Goal: Transaction & Acquisition: Obtain resource

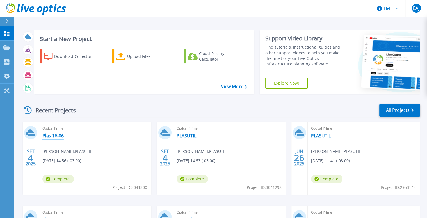
click at [51, 134] on link "Plas 16-06" at bounding box center [52, 136] width 21 height 6
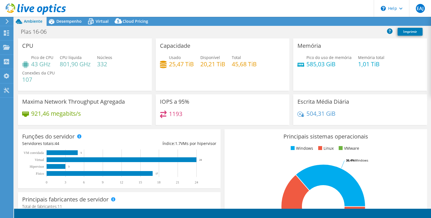
select select "USD"
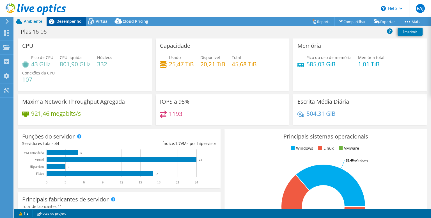
click at [64, 21] on span "Desempenho" at bounding box center [68, 21] width 25 height 5
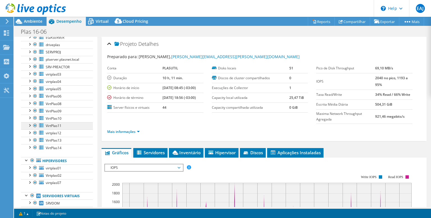
scroll to position [84, 0]
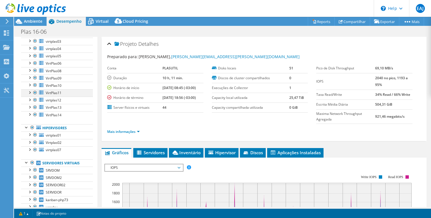
click at [29, 90] on div at bounding box center [30, 92] width 6 height 6
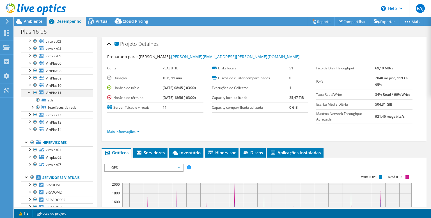
click at [29, 90] on div at bounding box center [30, 92] width 6 height 6
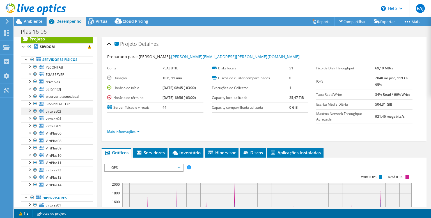
scroll to position [0, 0]
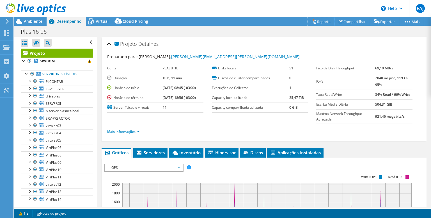
click at [319, 21] on link "Reports" at bounding box center [321, 21] width 27 height 9
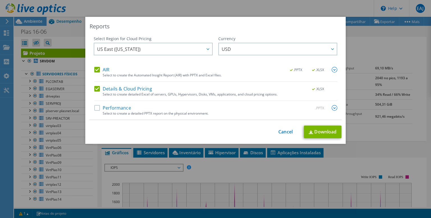
click at [172, 42] on div "Select Region for Cloud Pricing Asia Pacific (Hong Kong) Asia Pacific (Mumbai) …" at bounding box center [153, 51] width 119 height 31
click at [173, 47] on span "US East (Virginia)" at bounding box center [154, 49] width 115 height 12
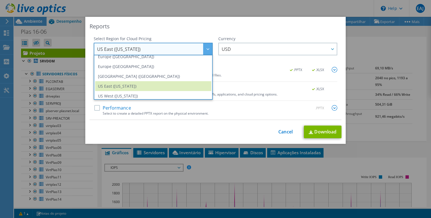
scroll to position [76, 0]
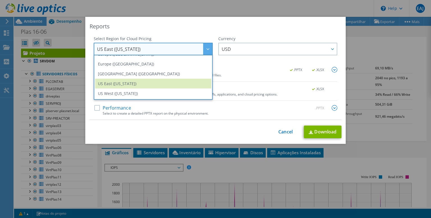
click at [273, 28] on div "Reports" at bounding box center [216, 26] width 252 height 8
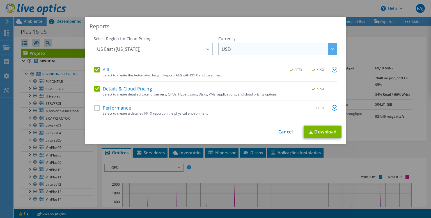
scroll to position [76, 0]
click at [252, 49] on span "USD" at bounding box center [279, 49] width 115 height 12
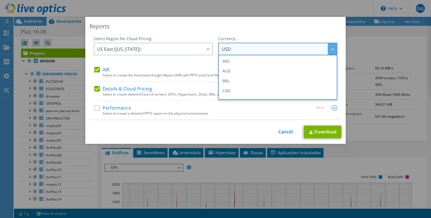
click at [252, 49] on span "USD" at bounding box center [279, 49] width 115 height 12
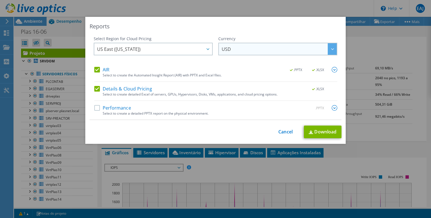
click at [252, 49] on span "USD" at bounding box center [279, 49] width 115 height 12
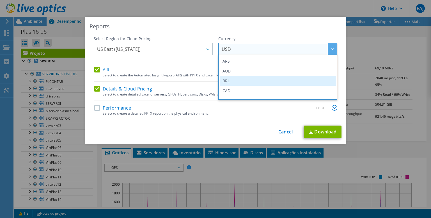
click at [233, 82] on li "BRL" at bounding box center [278, 81] width 116 height 10
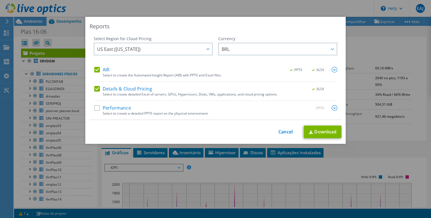
click at [259, 31] on div "Reports Select Region for Cloud Pricing Asia Pacific ([GEOGRAPHIC_DATA]) [GEOGR…" at bounding box center [215, 80] width 261 height 127
click at [116, 104] on div "AIR .PPTX .XLSX Select to create the Automated Insight Report (AIR) with PPTX a…" at bounding box center [215, 93] width 243 height 53
click at [98, 106] on label "Performance" at bounding box center [112, 108] width 37 height 6
click at [0, 0] on input "Performance" at bounding box center [0, 0] width 0 height 0
click at [334, 106] on img at bounding box center [335, 108] width 6 height 6
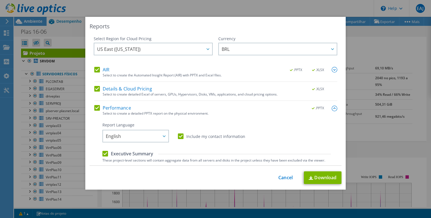
click at [332, 108] on img at bounding box center [335, 109] width 6 height 6
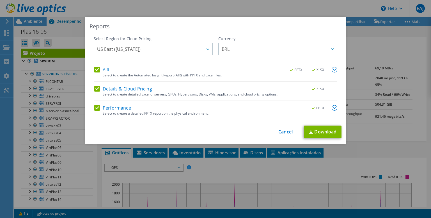
click at [332, 68] on img at bounding box center [335, 70] width 6 height 6
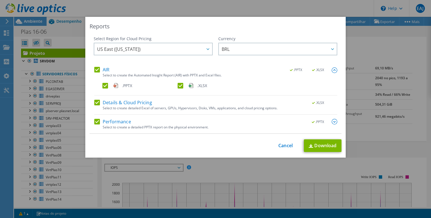
click at [333, 68] on img at bounding box center [335, 70] width 6 height 6
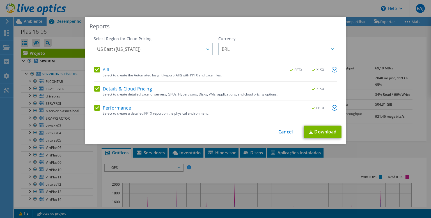
drag, startPoint x: 333, startPoint y: 107, endPoint x: 305, endPoint y: 111, distance: 28.7
click at [333, 107] on img at bounding box center [335, 108] width 6 height 6
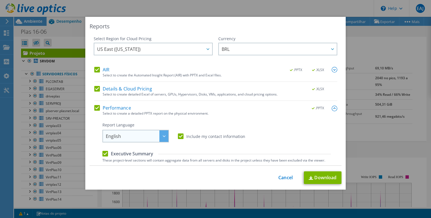
click at [147, 136] on span "English" at bounding box center [137, 136] width 63 height 12
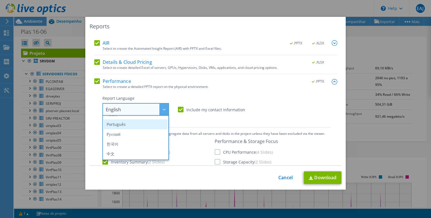
scroll to position [56, 0]
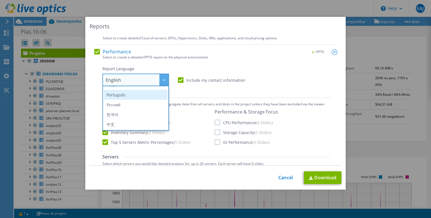
click at [126, 92] on li "Português" at bounding box center [136, 95] width 64 height 10
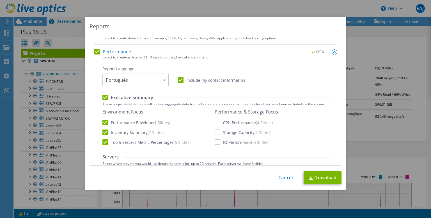
click at [215, 119] on div "Performance & Storage Focus CPU Performance (4 Slides) Storage Capacity (2 Slid…" at bounding box center [246, 127] width 63 height 36
click at [215, 123] on label "CPU Performance (4 Slides)" at bounding box center [244, 123] width 58 height 6
click at [0, 0] on input "CPU Performance (4 Slides)" at bounding box center [0, 0] width 0 height 0
click at [215, 132] on label "Storage Capacity (2 Slides)" at bounding box center [243, 132] width 57 height 6
click at [0, 0] on input "Storage Capacity (2 Slides)" at bounding box center [0, 0] width 0 height 0
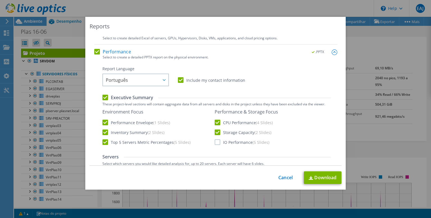
click at [216, 142] on label "IO Performance (5 Slides)" at bounding box center [242, 142] width 55 height 6
click at [0, 0] on input "IO Performance (5 Slides)" at bounding box center [0, 0] width 0 height 0
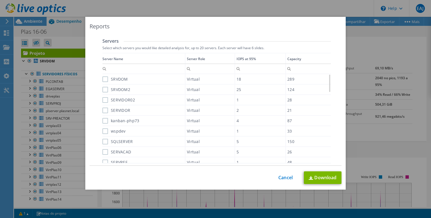
scroll to position [138, 0]
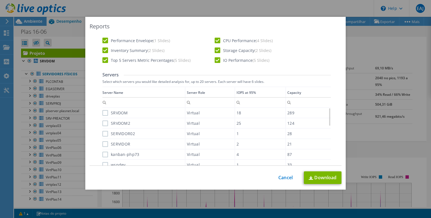
click at [103, 113] on label "SRVDOM" at bounding box center [116, 113] width 26 height 6
click at [0, 0] on input "SRVDOM" at bounding box center [0, 0] width 0 height 0
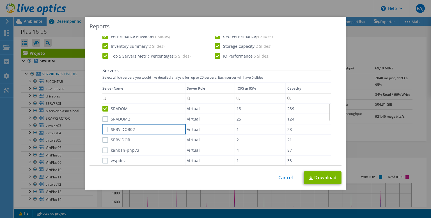
scroll to position [171, 0]
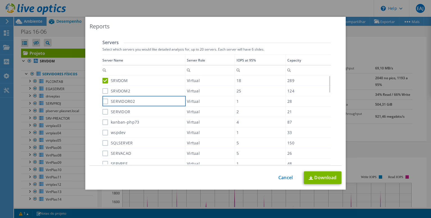
click at [105, 91] on label "SRVDOM2" at bounding box center [117, 91] width 28 height 6
click at [0, 0] on input "SRVDOM2" at bounding box center [0, 0] width 0 height 0
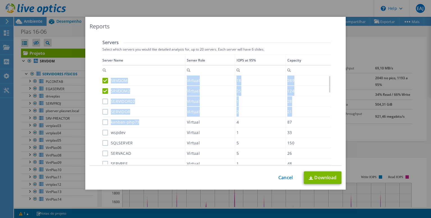
drag, startPoint x: 94, startPoint y: 94, endPoint x: 113, endPoint y: 119, distance: 32.0
click at [116, 123] on div "Performance .PPTX Select to create a detailed PPTX report on the physical envir…" at bounding box center [215, 90] width 243 height 311
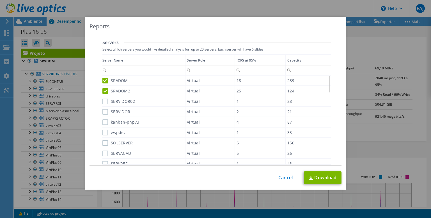
drag, startPoint x: 101, startPoint y: 97, endPoint x: 102, endPoint y: 106, distance: 8.3
click at [103, 97] on div "Data grid" at bounding box center [103, 107] width 1 height 107
click at [103, 109] on label "SERVIDOR" at bounding box center [117, 112] width 28 height 6
click at [0, 0] on input "SERVIDOR" at bounding box center [0, 0] width 0 height 0
click at [103, 100] on label "SERVIDOR02" at bounding box center [119, 102] width 33 height 6
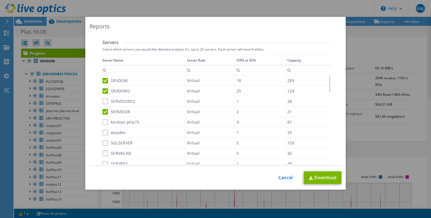
click at [0, 0] on input "SERVIDOR02" at bounding box center [0, 0] width 0 height 0
click at [103, 122] on label "kanban-php73" at bounding box center [121, 122] width 37 height 6
click at [0, 0] on input "kanban-php73" at bounding box center [0, 0] width 0 height 0
click at [103, 132] on label "wspdev" at bounding box center [114, 133] width 23 height 6
click at [0, 0] on input "wspdev" at bounding box center [0, 0] width 0 height 0
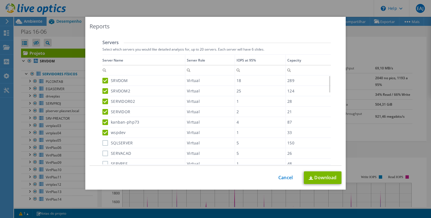
click at [103, 143] on label "SQLSERVER" at bounding box center [118, 143] width 31 height 6
click at [0, 0] on input "SQLSERVER" at bounding box center [0, 0] width 0 height 0
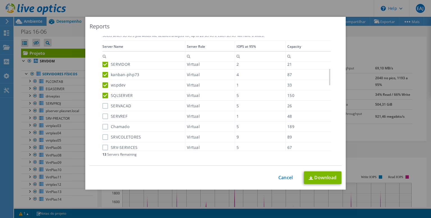
scroll to position [199, 0]
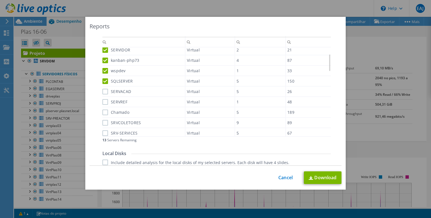
drag, startPoint x: 103, startPoint y: 87, endPoint x: 104, endPoint y: 92, distance: 5.3
click at [103, 87] on div "SERVACAD" at bounding box center [144, 92] width 83 height 10
click at [103, 101] on label "SERVREF" at bounding box center [115, 102] width 25 height 6
click at [0, 0] on input "SERVREF" at bounding box center [0, 0] width 0 height 0
click at [103, 91] on label "SERVACAD" at bounding box center [117, 92] width 29 height 6
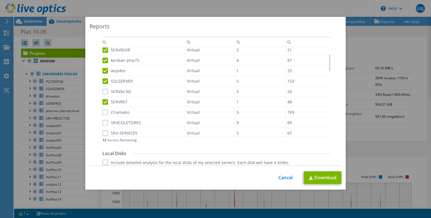
click at [0, 0] on input "SERVACAD" at bounding box center [0, 0] width 0 height 0
click at [103, 111] on label "Chamado" at bounding box center [116, 113] width 27 height 6
click at [0, 0] on input "Chamado" at bounding box center [0, 0] width 0 height 0
click at [103, 122] on label "SRVCOLETORES" at bounding box center [122, 123] width 38 height 6
click at [0, 0] on input "SRVCOLETORES" at bounding box center [0, 0] width 0 height 0
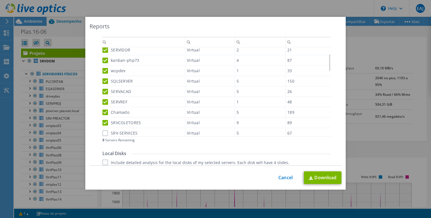
click at [103, 132] on label "SRV-SERVICES" at bounding box center [120, 133] width 35 height 6
click at [0, 0] on input "SRV-SERVICES" at bounding box center [0, 0] width 0 height 0
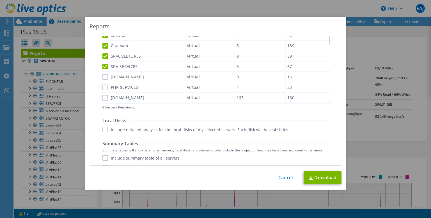
scroll to position [222, 0]
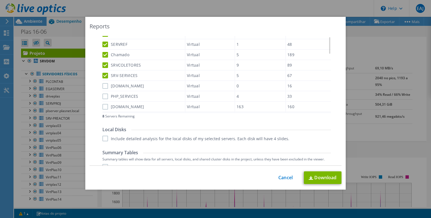
click at [103, 83] on label "[DOMAIN_NAME]" at bounding box center [124, 86] width 42 height 6
click at [0, 0] on input "[DOMAIN_NAME]" at bounding box center [0, 0] width 0 height 0
click at [103, 92] on div "Data grid" at bounding box center [103, 55] width 1 height 107
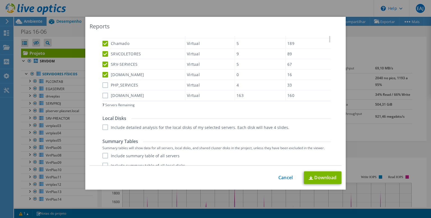
click at [103, 82] on label "PHP_SERVICES" at bounding box center [121, 85] width 36 height 6
click at [0, 0] on input "PHP_SERVICES" at bounding box center [0, 0] width 0 height 0
click at [103, 93] on label "[DOMAIN_NAME]" at bounding box center [124, 96] width 42 height 6
click at [0, 0] on input "[DOMAIN_NAME]" at bounding box center [0, 0] width 0 height 0
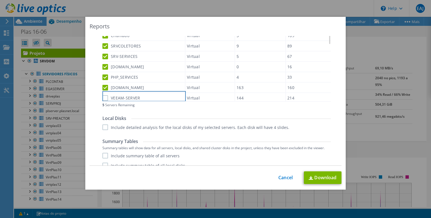
click at [103, 93] on div "VEEAM-SERVER" at bounding box center [144, 98] width 83 height 10
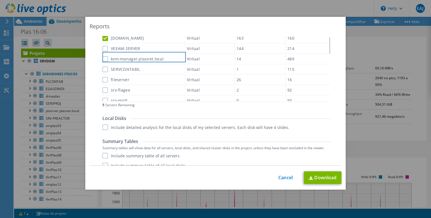
click at [103, 47] on label "VEEAM-SERVER" at bounding box center [122, 49] width 38 height 6
click at [0, 0] on input "VEEAM-SERVER" at bounding box center [0, 0] width 0 height 0
click at [103, 56] on label "kvm-manager.plasnet.local" at bounding box center [133, 59] width 61 height 6
click at [0, 0] on input "kvm-manager.plasnet.local" at bounding box center [0, 0] width 0 height 0
click at [103, 67] on label "SERVCONTABIL" at bounding box center [122, 70] width 38 height 6
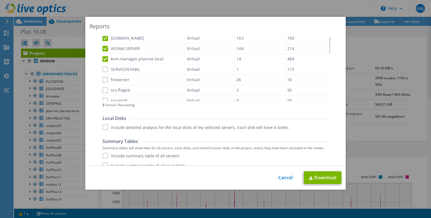
click at [0, 0] on input "SERVCONTABIL" at bounding box center [0, 0] width 0 height 0
click at [103, 77] on label "fileserver" at bounding box center [116, 80] width 27 height 6
click at [0, 0] on input "fileserver" at bounding box center [0, 0] width 0 height 0
click at [103, 87] on label "srv-flagee" at bounding box center [117, 90] width 28 height 6
click at [0, 0] on input "srv-flagee" at bounding box center [0, 0] width 0 height 0
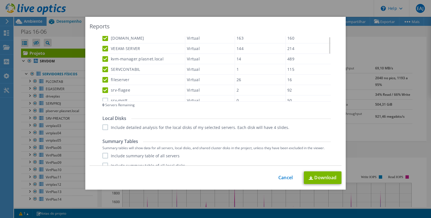
click at [103, 98] on label "srv-mqtt" at bounding box center [115, 101] width 25 height 6
click at [0, 0] on input "srv-mqtt" at bounding box center [0, 0] width 0 height 0
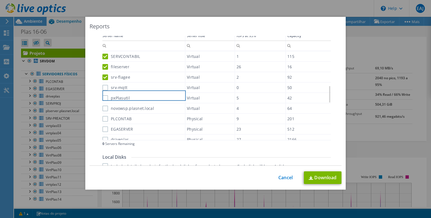
scroll to position [234, 0]
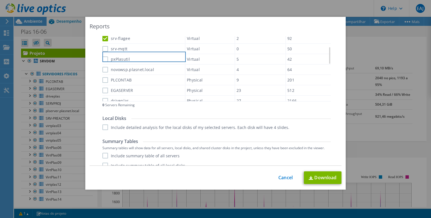
click at [103, 46] on label "srv-mqtt" at bounding box center [115, 49] width 25 height 6
click at [0, 0] on input "srv-mqtt" at bounding box center [0, 0] width 0 height 0
click at [103, 47] on div "Data grid" at bounding box center [103, 44] width 1 height 107
click at [103, 47] on label "srv-mqtt" at bounding box center [115, 49] width 25 height 6
click at [0, 0] on input "srv-mqtt" at bounding box center [0, 0] width 0 height 0
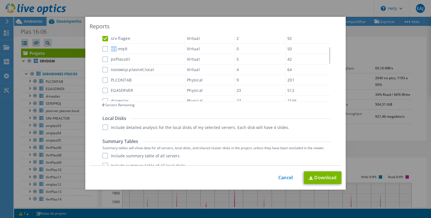
click at [103, 46] on label "srv-mqtt" at bounding box center [115, 49] width 25 height 6
click at [0, 0] on input "srv-mqtt" at bounding box center [0, 0] width 0 height 0
click at [103, 46] on label "srv-mqtt" at bounding box center [115, 49] width 25 height 6
click at [0, 0] on input "srv-mqtt" at bounding box center [0, 0] width 0 height 0
click at [103, 46] on label "srv-mqtt" at bounding box center [115, 49] width 25 height 6
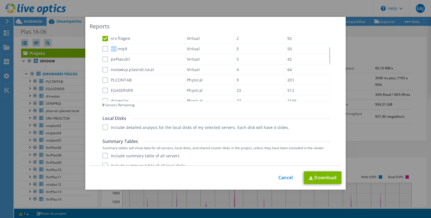
click at [0, 0] on input "srv-mqtt" at bounding box center [0, 0] width 0 height 0
click at [279, 179] on link "Cancel" at bounding box center [286, 177] width 14 height 5
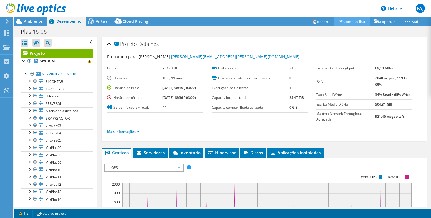
click at [347, 24] on link "Compartilhar" at bounding box center [353, 21] width 36 height 9
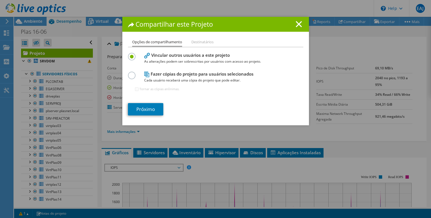
click at [169, 74] on h4 "Fazer cópias do projeto para usuários selecionados Cada usuário receberá uma có…" at bounding box center [214, 77] width 140 height 13
click at [129, 73] on label at bounding box center [133, 72] width 10 height 1
click at [0, 0] on input "radio" at bounding box center [0, 0] width 0 height 0
click at [135, 90] on input "Tornar as cópias anônimas." at bounding box center [137, 89] width 4 height 4
checkbox input "true"
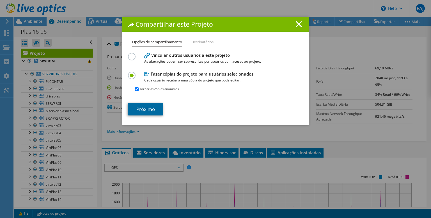
click at [149, 108] on link "Próximo" at bounding box center [145, 109] width 35 height 12
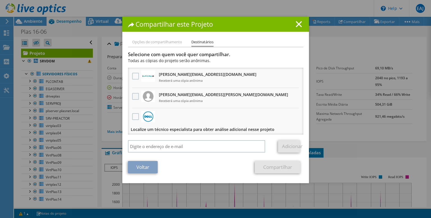
click at [133, 97] on label at bounding box center [136, 96] width 8 height 7
click at [0, 0] on input "checkbox" at bounding box center [0, 0] width 0 height 0
click at [272, 169] on link "Compartilhar" at bounding box center [278, 167] width 46 height 12
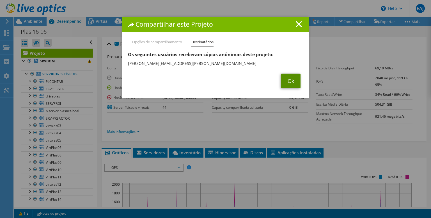
click at [285, 79] on link "Ok" at bounding box center [290, 81] width 19 height 15
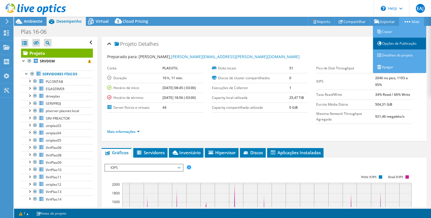
click at [401, 43] on link "Opções de Publicação" at bounding box center [399, 44] width 53 height 12
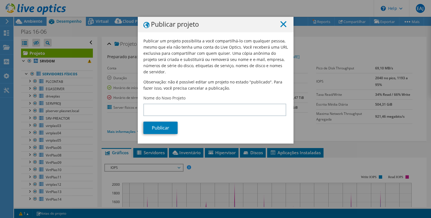
click at [281, 26] on line at bounding box center [284, 24] width 6 height 6
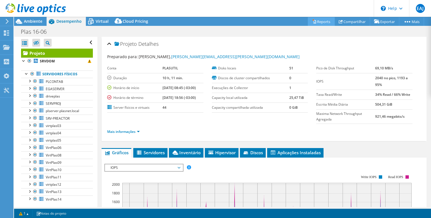
click at [322, 21] on link "Reports" at bounding box center [321, 21] width 27 height 9
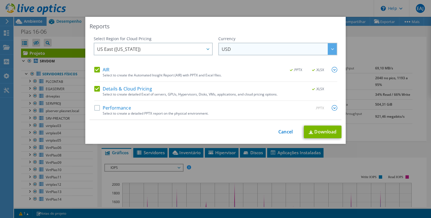
click at [229, 47] on span "USD" at bounding box center [279, 49] width 115 height 12
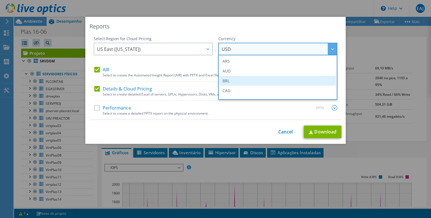
click at [237, 78] on li "BRL" at bounding box center [278, 81] width 116 height 10
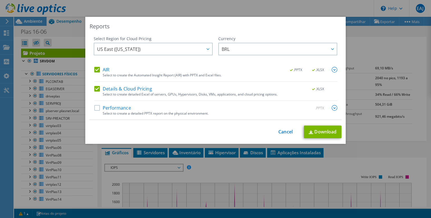
click at [101, 86] on label "Details & Cloud Pricing" at bounding box center [123, 89] width 58 height 6
click at [0, 0] on input "Details & Cloud Pricing" at bounding box center [0, 0] width 0 height 0
click at [316, 131] on link "Download" at bounding box center [323, 132] width 38 height 13
click at [94, 106] on label "Performance" at bounding box center [112, 108] width 37 height 6
click at [0, 0] on input "Performance" at bounding box center [0, 0] width 0 height 0
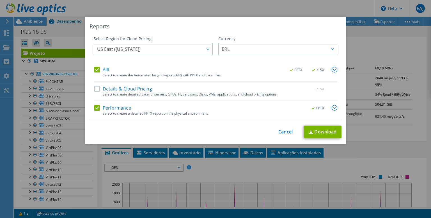
click at [94, 69] on label "AIR" at bounding box center [101, 70] width 15 height 6
click at [0, 0] on input "AIR" at bounding box center [0, 0] width 0 height 0
click at [334, 106] on img at bounding box center [335, 108] width 6 height 6
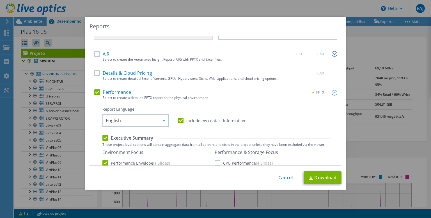
scroll to position [28, 0]
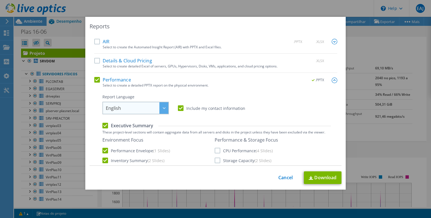
click at [149, 110] on span "English" at bounding box center [137, 108] width 63 height 12
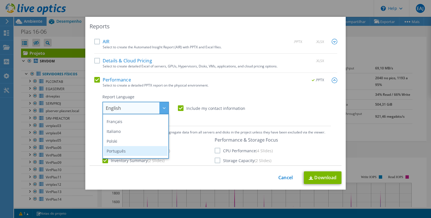
click at [127, 148] on li "Português" at bounding box center [136, 151] width 64 height 10
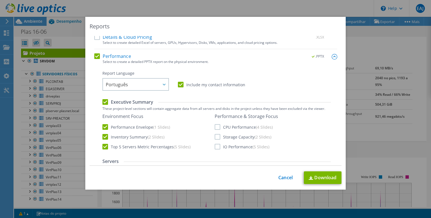
scroll to position [84, 0]
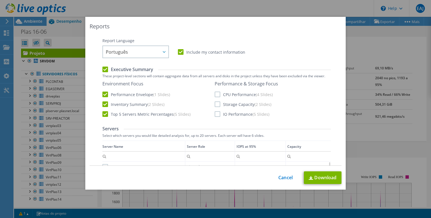
click at [215, 92] on label "CPU Performance (4 Slides)" at bounding box center [244, 95] width 58 height 6
click at [0, 0] on input "CPU Performance (4 Slides)" at bounding box center [0, 0] width 0 height 0
click at [215, 103] on label "Storage Capacity (2 Slides)" at bounding box center [243, 104] width 57 height 6
click at [0, 0] on input "Storage Capacity (2 Slides)" at bounding box center [0, 0] width 0 height 0
click at [218, 115] on label "IO Performance (5 Slides)" at bounding box center [242, 114] width 55 height 6
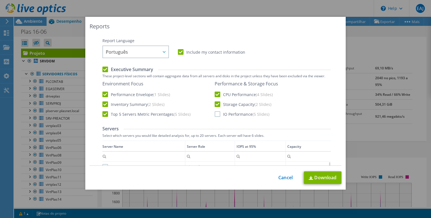
click at [0, 0] on input "IO Performance (5 Slides)" at bounding box center [0, 0] width 0 height 0
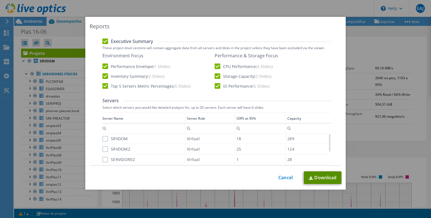
click at [317, 180] on link "Download" at bounding box center [323, 177] width 38 height 13
click at [281, 177] on link "Cancel" at bounding box center [286, 177] width 14 height 5
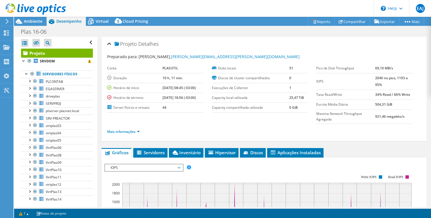
click at [6, 21] on icon at bounding box center [7, 21] width 4 height 5
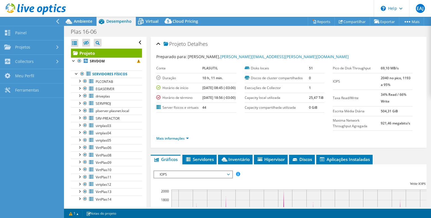
click at [83, 22] on span "Ambiente" at bounding box center [83, 21] width 19 height 5
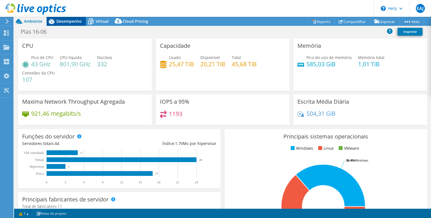
click at [73, 22] on span "Desempenho" at bounding box center [68, 21] width 25 height 5
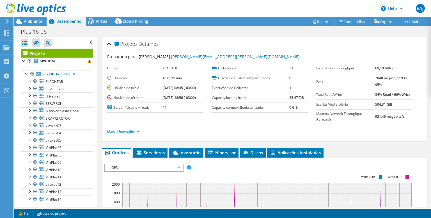
drag, startPoint x: 51, startPoint y: 72, endPoint x: 62, endPoint y: 65, distance: 12.6
click at [374, 31] on link "vSAN ReadyNode Sizer" at bounding box center [370, 32] width 53 height 12
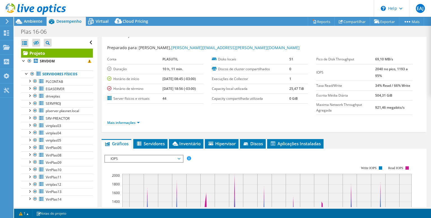
scroll to position [0, 0]
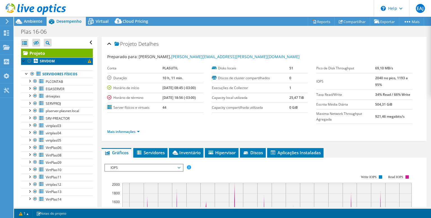
click at [88, 61] on span at bounding box center [89, 61] width 3 height 3
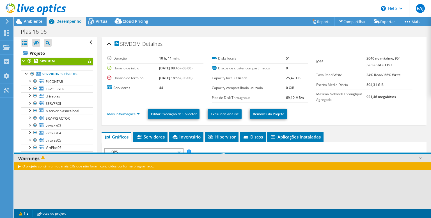
click at [88, 61] on span at bounding box center [89, 61] width 3 height 3
click at [6, 19] on use at bounding box center [7, 21] width 3 height 5
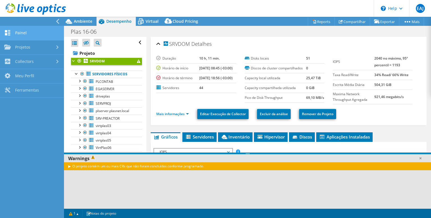
click at [36, 35] on link "Painel" at bounding box center [32, 33] width 64 height 14
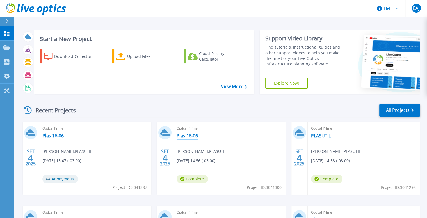
click at [194, 135] on link "Plas 16-06" at bounding box center [187, 136] width 21 height 6
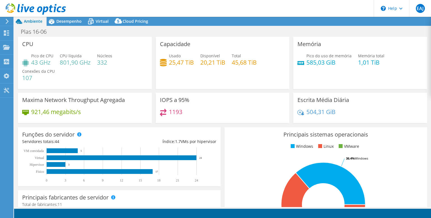
select select "USEast"
select select "BRL"
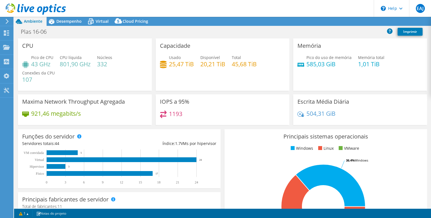
click at [5, 20] on icon at bounding box center [7, 21] width 4 height 5
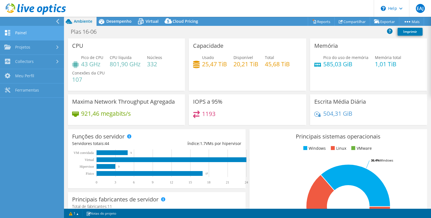
click at [45, 35] on link "Painel" at bounding box center [32, 33] width 64 height 14
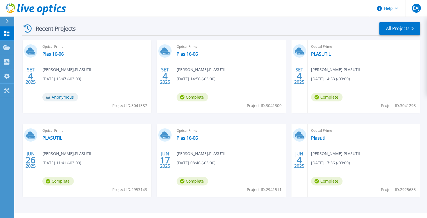
scroll to position [84, 0]
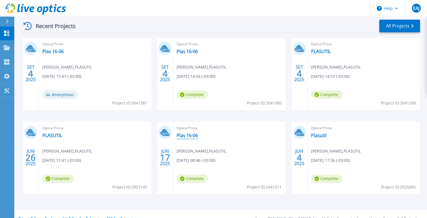
click at [184, 133] on link "Plas 16-06" at bounding box center [187, 136] width 21 height 6
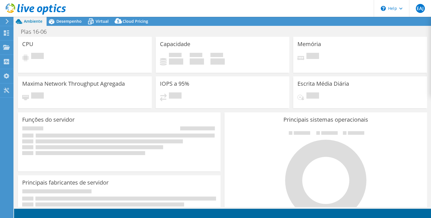
select select "USD"
select select "SouthAmerica"
select select "BRL"
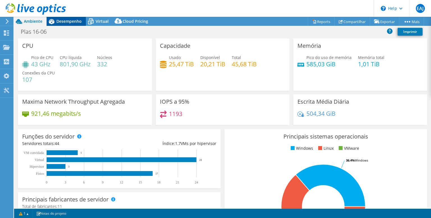
click at [62, 22] on span "Desempenho" at bounding box center [68, 21] width 25 height 5
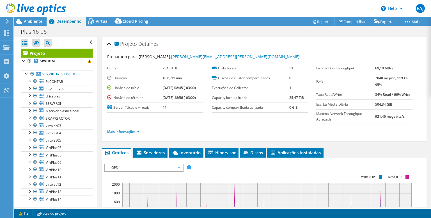
click at [5, 19] on icon at bounding box center [7, 21] width 4 height 5
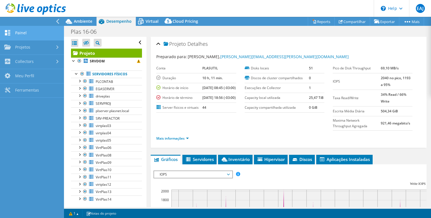
click at [40, 32] on link "Painel" at bounding box center [32, 33] width 64 height 14
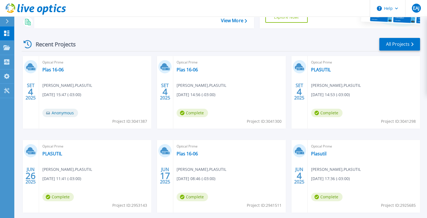
scroll to position [56, 0]
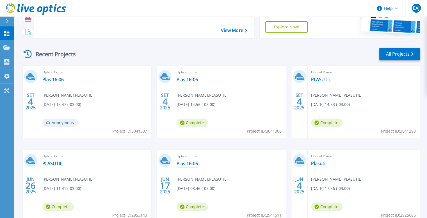
click at [185, 162] on link "Plas 16-06" at bounding box center [187, 164] width 21 height 6
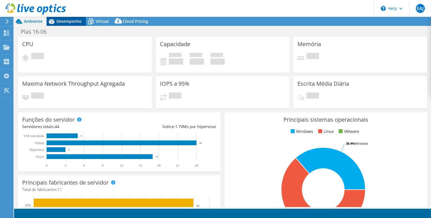
click at [62, 21] on span "Desempenho" at bounding box center [68, 21] width 25 height 5
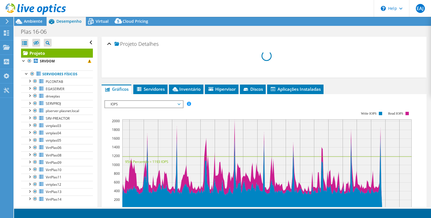
select select "SouthAmerica"
select select "BRL"
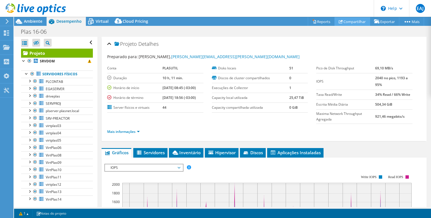
click at [344, 20] on link "Compartilhar" at bounding box center [353, 21] width 36 height 9
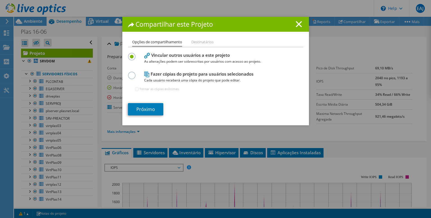
click at [297, 23] on icon at bounding box center [299, 24] width 6 height 6
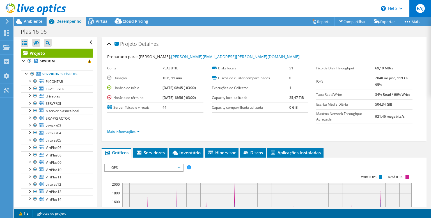
click at [420, 9] on span "EAJ" at bounding box center [420, 8] width 9 height 9
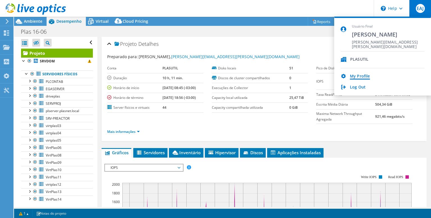
click at [367, 74] on link "My Profile" at bounding box center [360, 76] width 20 height 5
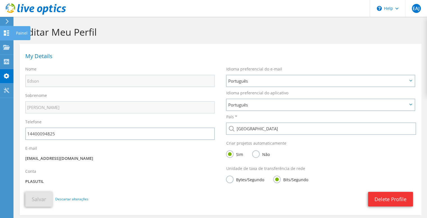
click at [6, 33] on icon at bounding box center [6, 32] width 7 height 5
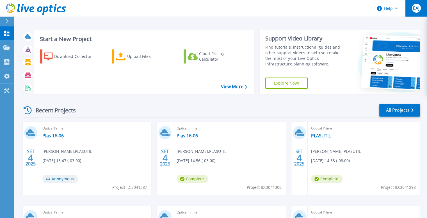
click at [420, 6] on div "EAJ" at bounding box center [416, 8] width 9 height 9
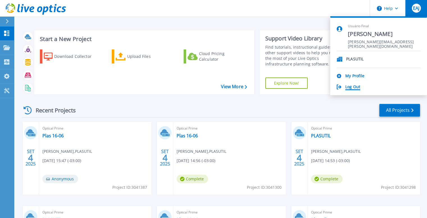
click at [351, 88] on link "Log Out" at bounding box center [353, 87] width 15 height 5
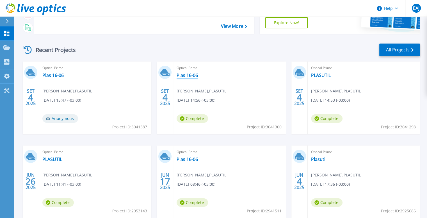
scroll to position [37, 0]
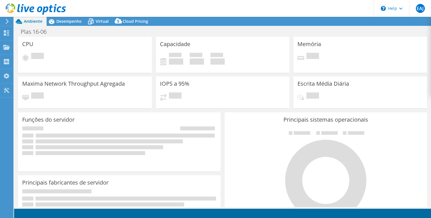
select select "USEast"
select select "BRL"
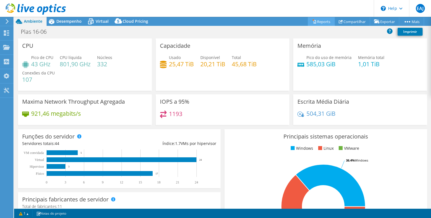
click at [322, 22] on link "Reports" at bounding box center [321, 21] width 27 height 9
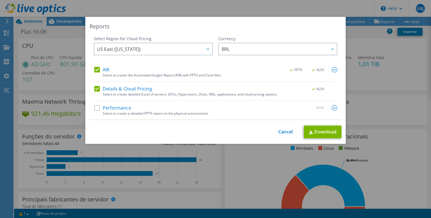
click at [97, 68] on label "AIR" at bounding box center [101, 70] width 15 height 6
click at [0, 0] on input "AIR" at bounding box center [0, 0] width 0 height 0
click at [96, 88] on label "Details & Cloud Pricing" at bounding box center [123, 89] width 58 height 6
click at [0, 0] on input "Details & Cloud Pricing" at bounding box center [0, 0] width 0 height 0
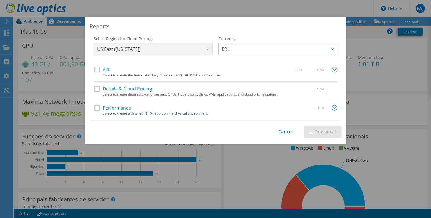
drag, startPoint x: 96, startPoint y: 109, endPoint x: 108, endPoint y: 104, distance: 13.8
click at [95, 109] on label "Performance" at bounding box center [112, 108] width 37 height 6
click at [0, 0] on input "Performance" at bounding box center [0, 0] width 0 height 0
click at [219, 32] on div "Reports Select Region for Cloud Pricing Asia Pacific ([GEOGRAPHIC_DATA]) [GEOGR…" at bounding box center [215, 80] width 261 height 127
click at [333, 107] on img at bounding box center [335, 108] width 6 height 6
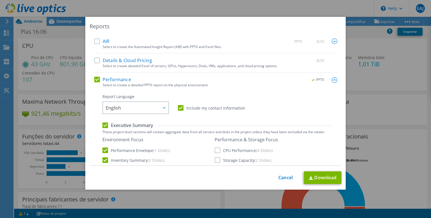
scroll to position [56, 0]
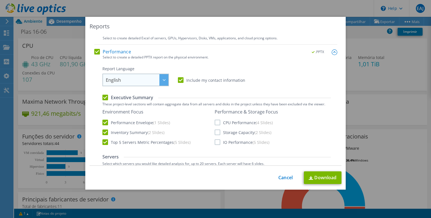
click at [140, 83] on span "English" at bounding box center [137, 80] width 63 height 12
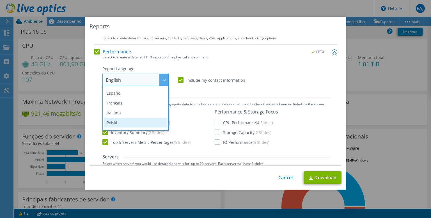
scroll to position [28, 0]
click at [118, 123] on li "Português" at bounding box center [136, 123] width 64 height 10
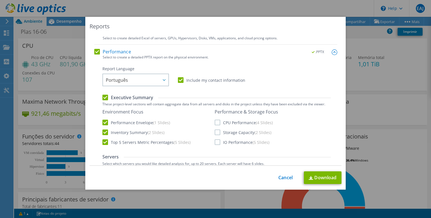
drag, startPoint x: 215, startPoint y: 122, endPoint x: 215, endPoint y: 126, distance: 4.0
click at [215, 122] on label "CPU Performance (4 Slides)" at bounding box center [244, 123] width 58 height 6
click at [0, 0] on input "CPU Performance (4 Slides)" at bounding box center [0, 0] width 0 height 0
click at [215, 132] on label "Storage Capacity (2 Slides)" at bounding box center [243, 132] width 57 height 6
click at [0, 0] on input "Storage Capacity (2 Slides)" at bounding box center [0, 0] width 0 height 0
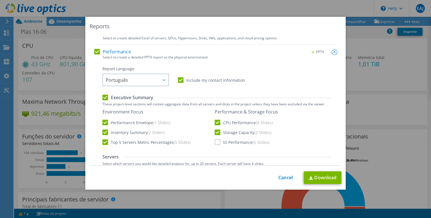
click at [215, 142] on label "IO Performance (5 Slides)" at bounding box center [242, 142] width 55 height 6
click at [0, 0] on input "IO Performance (5 Slides)" at bounding box center [0, 0] width 0 height 0
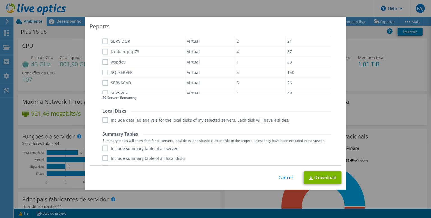
scroll to position [251, 0]
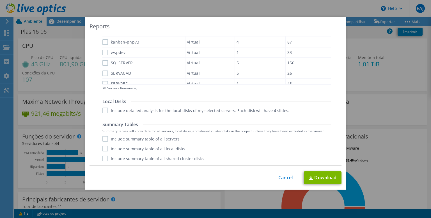
click at [103, 138] on label "Include summary table of all servers" at bounding box center [141, 139] width 77 height 6
click at [0, 0] on input "Include summary table of all servers" at bounding box center [0, 0] width 0 height 0
click at [103, 149] on label "Include summary table of all local disks" at bounding box center [144, 149] width 83 height 6
click at [0, 0] on input "Include summary table of all local disks" at bounding box center [0, 0] width 0 height 0
click at [103, 158] on label "Include summary table of all shared cluster disks" at bounding box center [153, 159] width 101 height 6
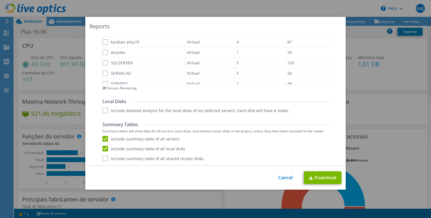
click at [0, 0] on input "Include summary table of all shared cluster disks" at bounding box center [0, 0] width 0 height 0
click at [103, 111] on label "Include detailed analysis for the local disks of my selected servers. Each disk…" at bounding box center [196, 111] width 187 height 6
click at [0, 0] on input "Include detailed analysis for the local disks of my selected servers. Each disk…" at bounding box center [0, 0] width 0 height 0
click at [318, 178] on link "Download" at bounding box center [323, 177] width 38 height 13
drag, startPoint x: 285, startPoint y: 176, endPoint x: 293, endPoint y: 175, distance: 8.5
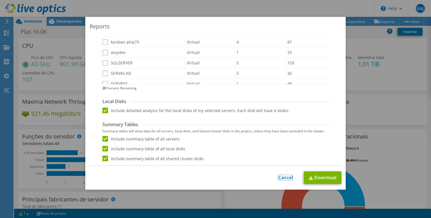
click at [285, 176] on link "Cancel" at bounding box center [286, 177] width 14 height 5
